Goal: Information Seeking & Learning: Find specific fact

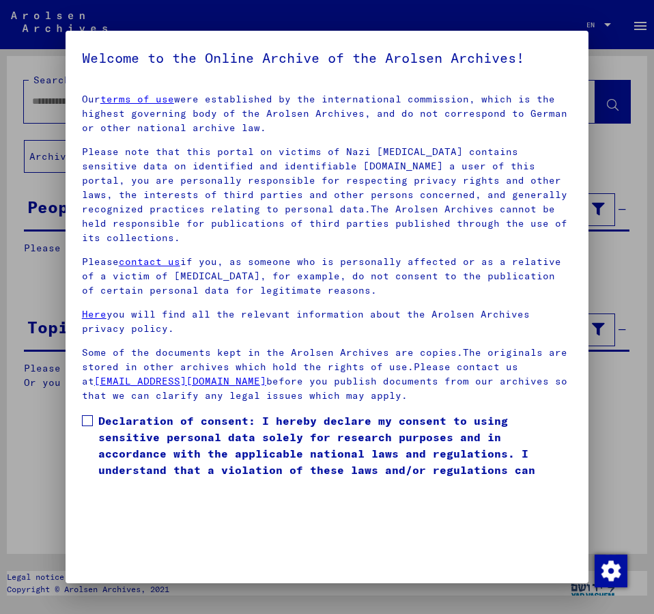
click at [92, 415] on span at bounding box center [87, 420] width 11 height 11
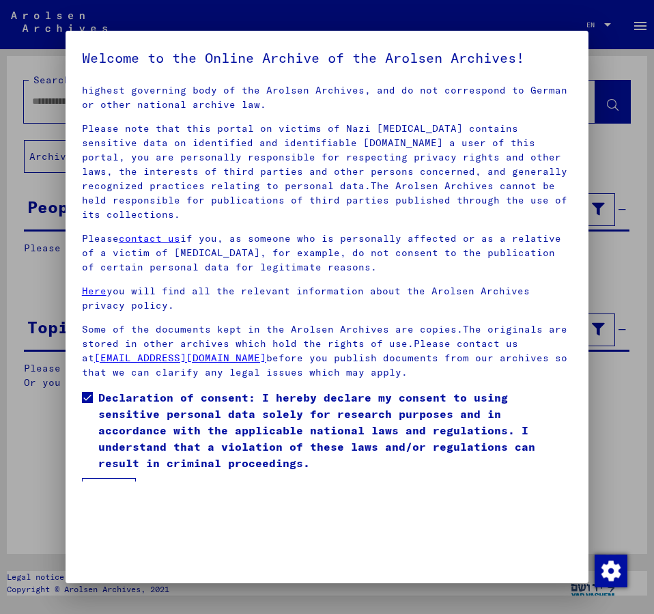
scroll to position [38, 0]
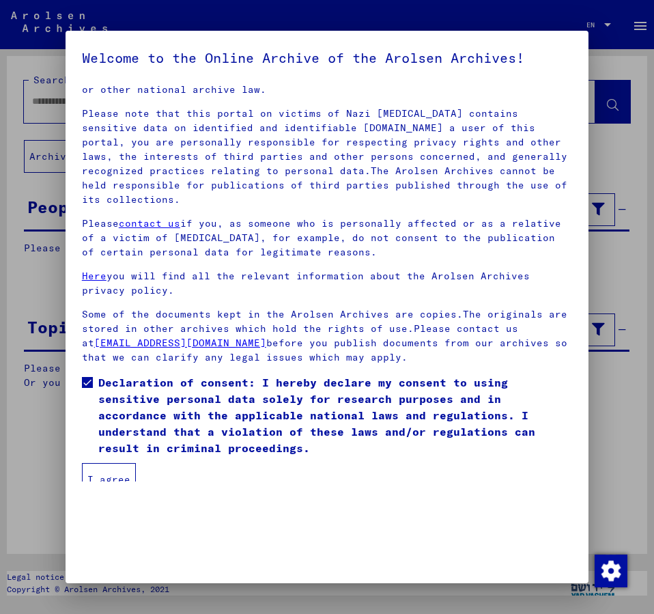
click at [100, 463] on button "I agree" at bounding box center [109, 479] width 54 height 33
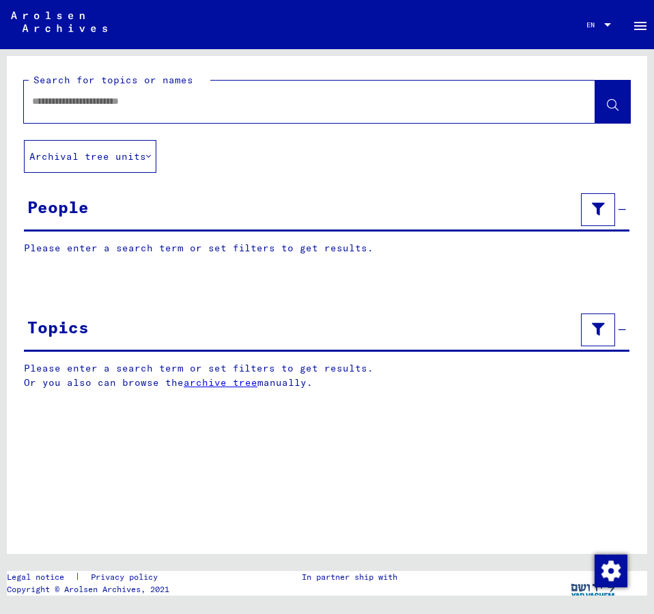
click at [64, 104] on input "text" at bounding box center [297, 101] width 531 height 14
type input "**********"
click at [610, 103] on icon at bounding box center [613, 106] width 12 height 12
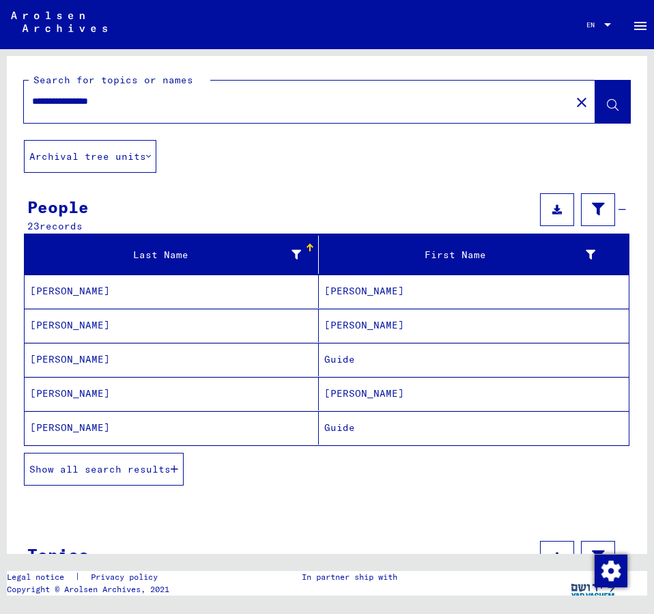
click at [126, 468] on span "Show all search results" at bounding box center [99, 469] width 141 height 12
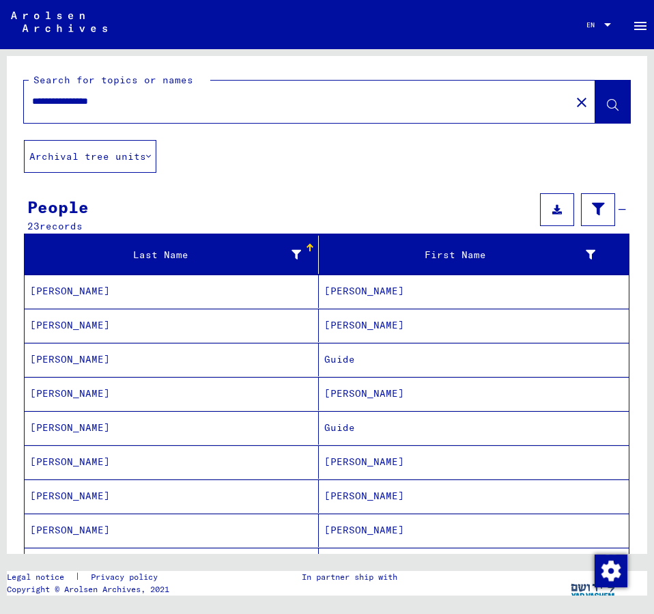
click at [343, 458] on mat-cell "[PERSON_NAME]" at bounding box center [474, 461] width 310 height 33
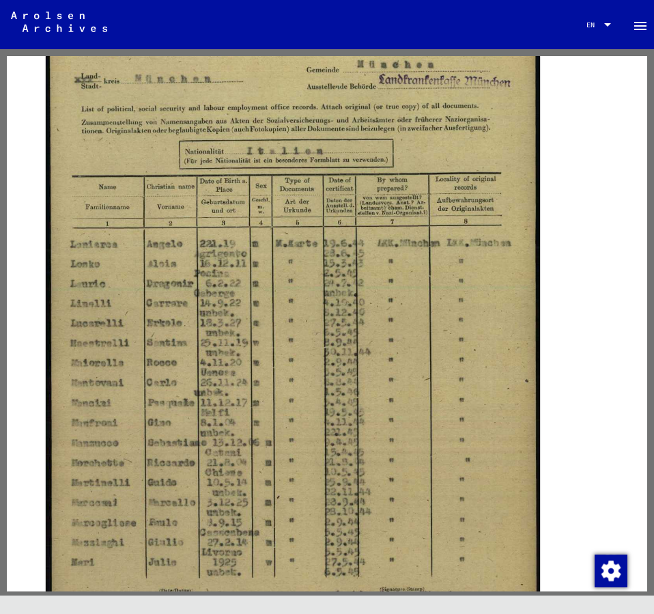
scroll to position [221, 0]
